Goal: Information Seeking & Learning: Learn about a topic

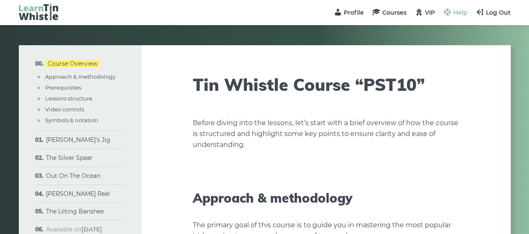
click at [466, 11] on span "Help" at bounding box center [460, 13] width 14 height 8
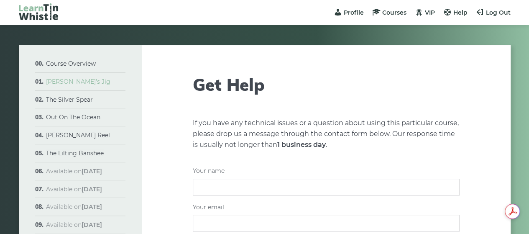
click at [77, 80] on link "[PERSON_NAME]’s Jig" at bounding box center [78, 82] width 64 height 8
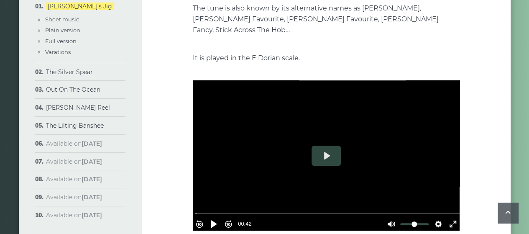
scroll to position [209, 0]
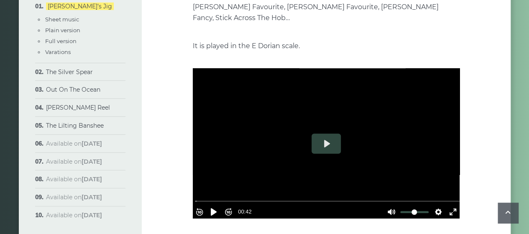
click at [301, 123] on div at bounding box center [326, 143] width 267 height 150
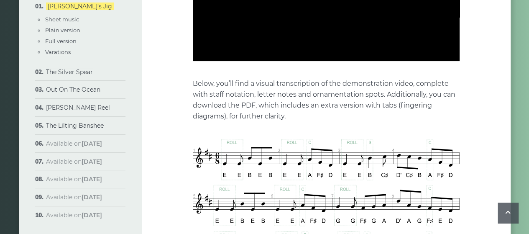
scroll to position [376, 0]
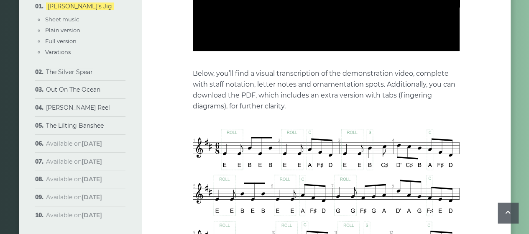
type input "*****"
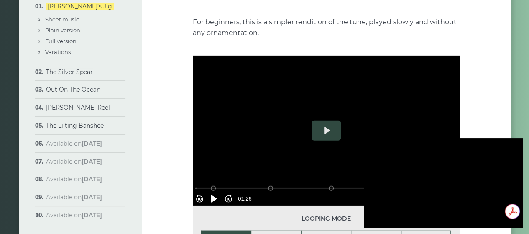
scroll to position [0, 0]
click at [437, 175] on div at bounding box center [443, 182] width 159 height 89
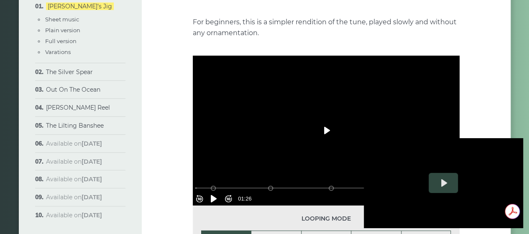
click at [329, 120] on button "Play" at bounding box center [325, 130] width 29 height 20
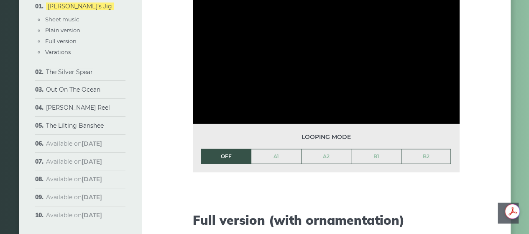
scroll to position [1045, 0]
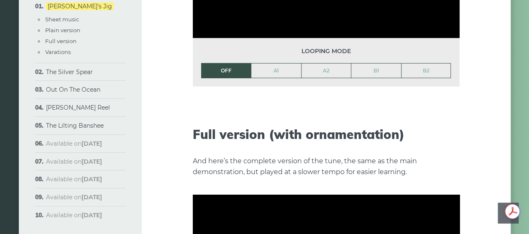
type input "*****"
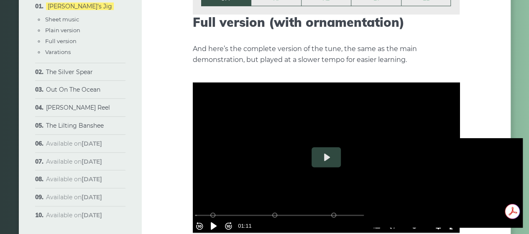
scroll to position [1212, 0]
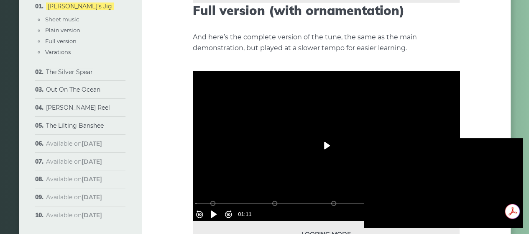
click at [325, 135] on button "Play" at bounding box center [325, 145] width 29 height 20
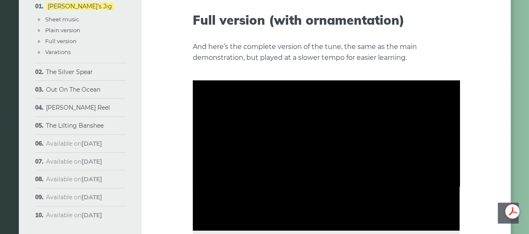
scroll to position [1296, 0]
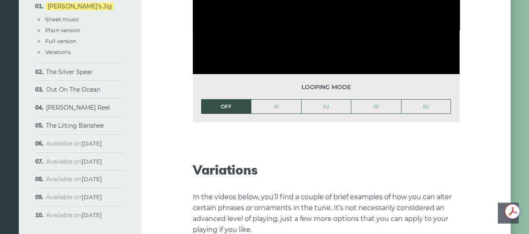
type input "*****"
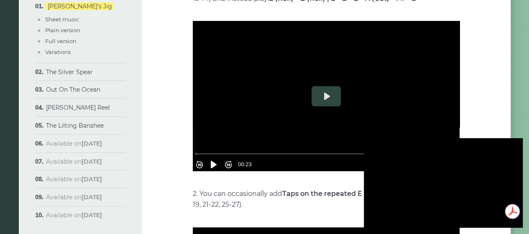
scroll to position [1630, 0]
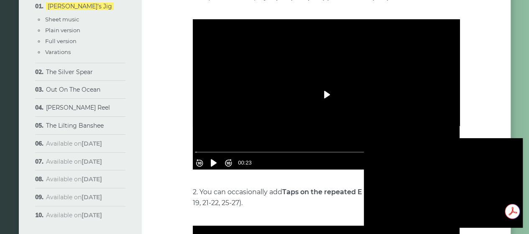
drag, startPoint x: 324, startPoint y: 83, endPoint x: 319, endPoint y: 84, distance: 4.3
click at [323, 84] on button "Play" at bounding box center [325, 94] width 29 height 20
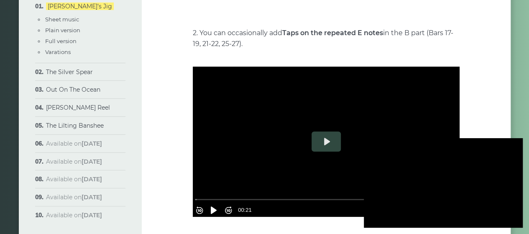
scroll to position [1839, 0]
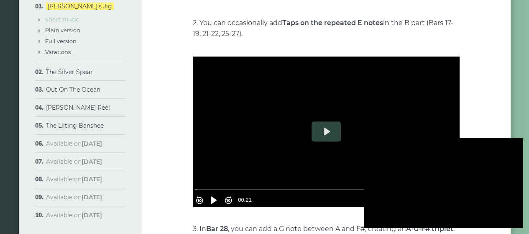
click at [73, 18] on link "Sheet music" at bounding box center [62, 19] width 34 height 7
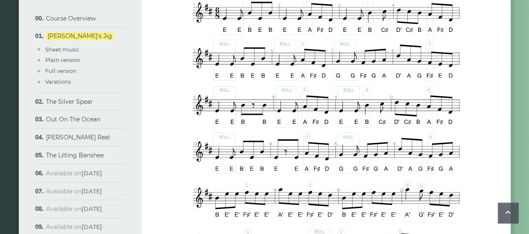
scroll to position [477, 0]
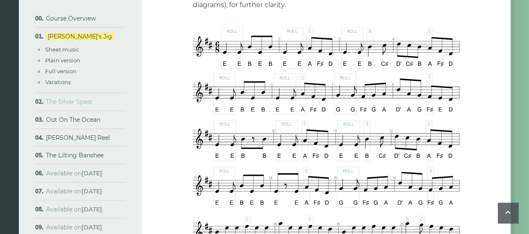
click at [72, 104] on link "The Silver Spear" at bounding box center [69, 102] width 47 height 8
type input "*****"
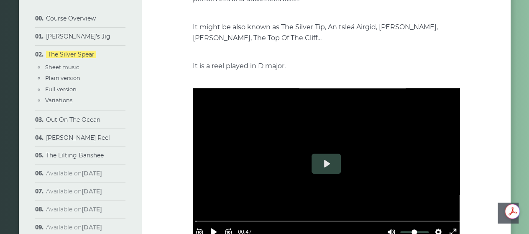
click at [293, 143] on div at bounding box center [326, 163] width 267 height 150
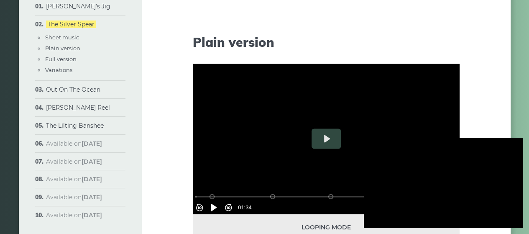
scroll to position [836, 0]
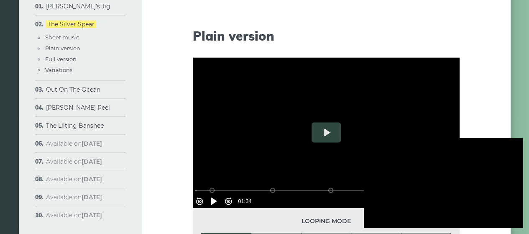
click at [234, 106] on div at bounding box center [326, 133] width 267 height 150
type input "*****"
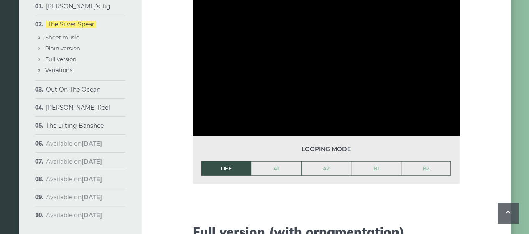
scroll to position [920, 0]
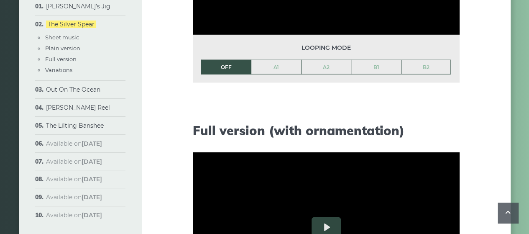
type input "*****"
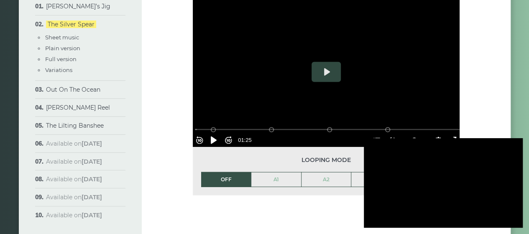
scroll to position [1129, 0]
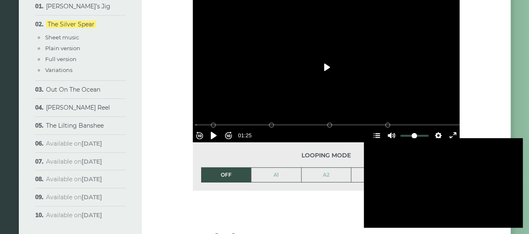
click at [329, 71] on button "Play" at bounding box center [325, 67] width 29 height 20
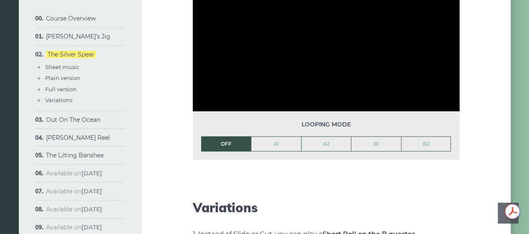
scroll to position [1178, 0]
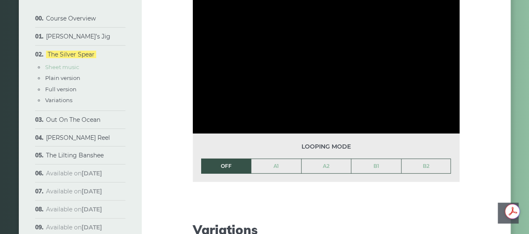
click at [67, 68] on link "Sheet music" at bounding box center [62, 67] width 34 height 7
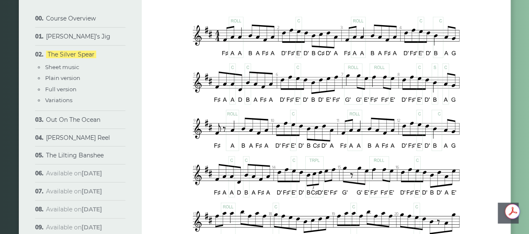
scroll to position [0, 0]
drag, startPoint x: 177, startPoint y: 16, endPoint x: 204, endPoint y: 68, distance: 59.1
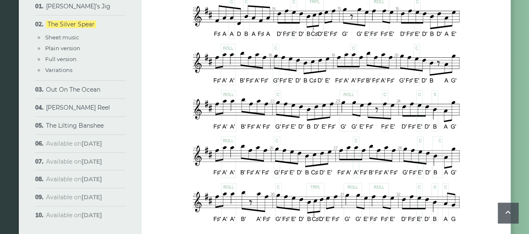
scroll to position [657, 0]
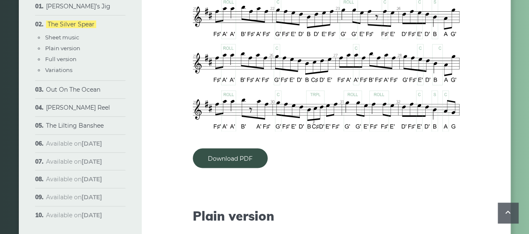
type input "***"
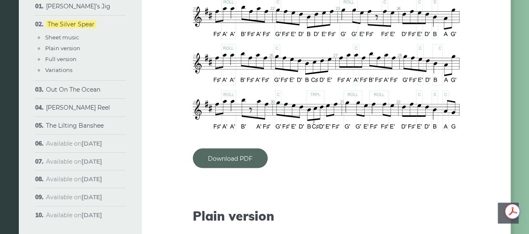
scroll to position [0, 0]
click at [247, 159] on link "Download PDF" at bounding box center [230, 158] width 75 height 20
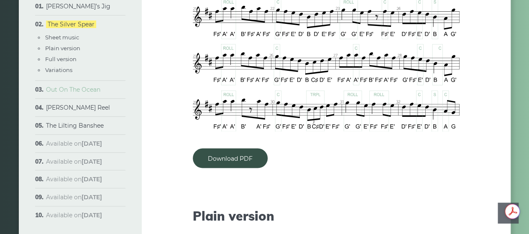
click at [89, 90] on link "Out On The Ocean" at bounding box center [73, 90] width 54 height 8
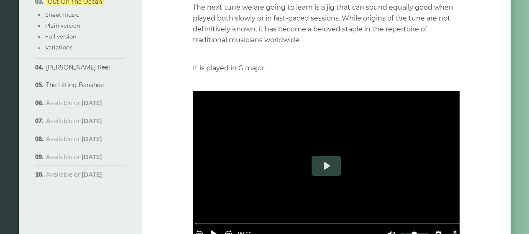
scroll to position [125, 0]
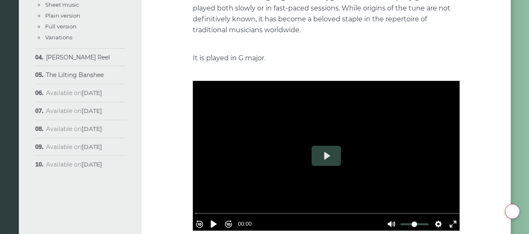
click at [293, 158] on div at bounding box center [326, 156] width 267 height 150
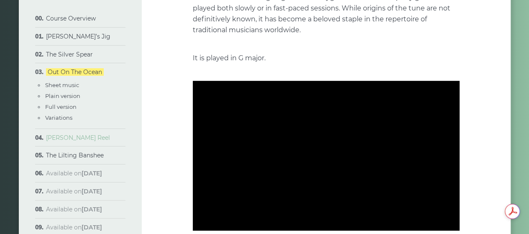
click at [74, 136] on link "[PERSON_NAME] Reel" at bounding box center [78, 138] width 64 height 8
type input "*****"
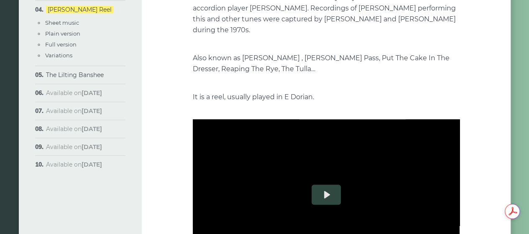
click at [286, 180] on div at bounding box center [326, 194] width 267 height 150
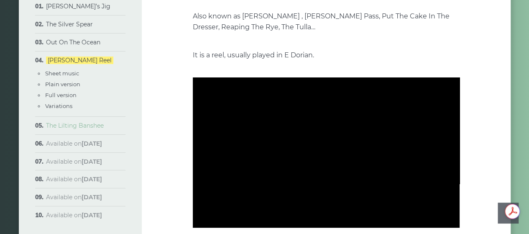
click at [91, 129] on link "The Lilting Banshee" at bounding box center [75, 126] width 58 height 8
type input "*****"
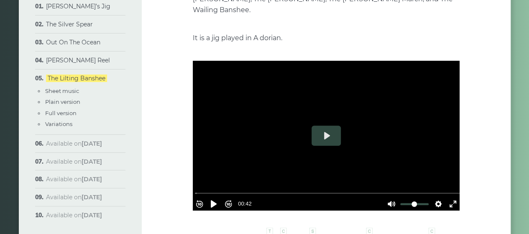
scroll to position [167, 0]
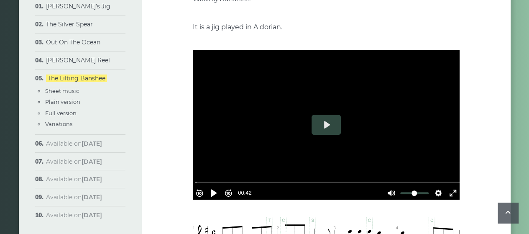
drag, startPoint x: 303, startPoint y: 126, endPoint x: 291, endPoint y: 126, distance: 11.7
click at [298, 126] on div at bounding box center [326, 125] width 267 height 150
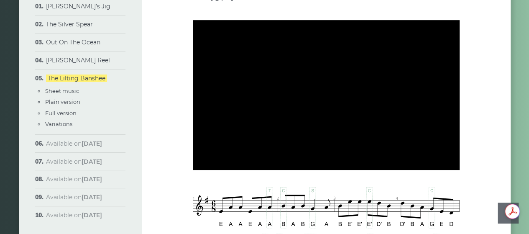
scroll to position [209, 0]
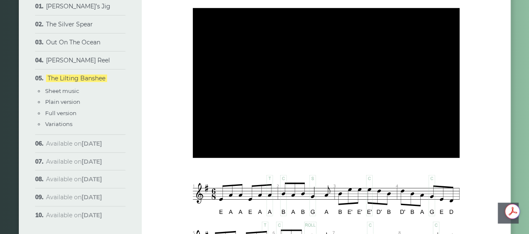
type input "*****"
